Goal: Book appointment/travel/reservation

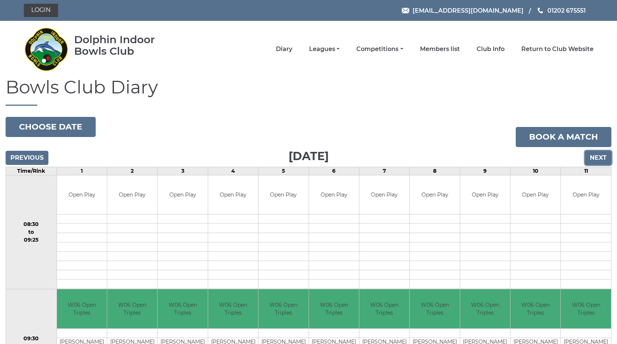
click at [600, 158] on input "Next" at bounding box center [598, 158] width 26 height 14
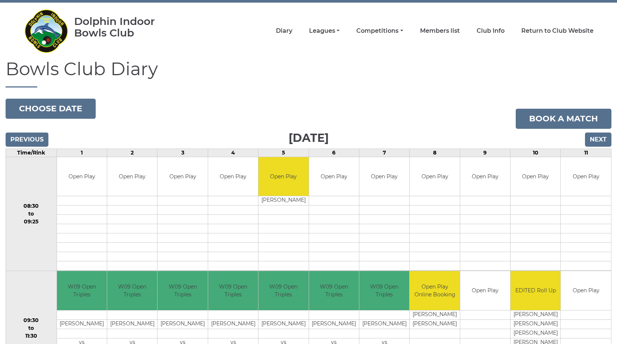
scroll to position [18, 0]
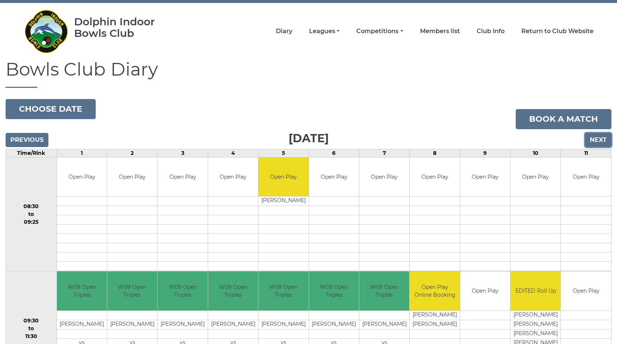
click at [593, 138] on input "Next" at bounding box center [598, 140] width 26 height 14
